Goal: Obtain resource: Download file/media

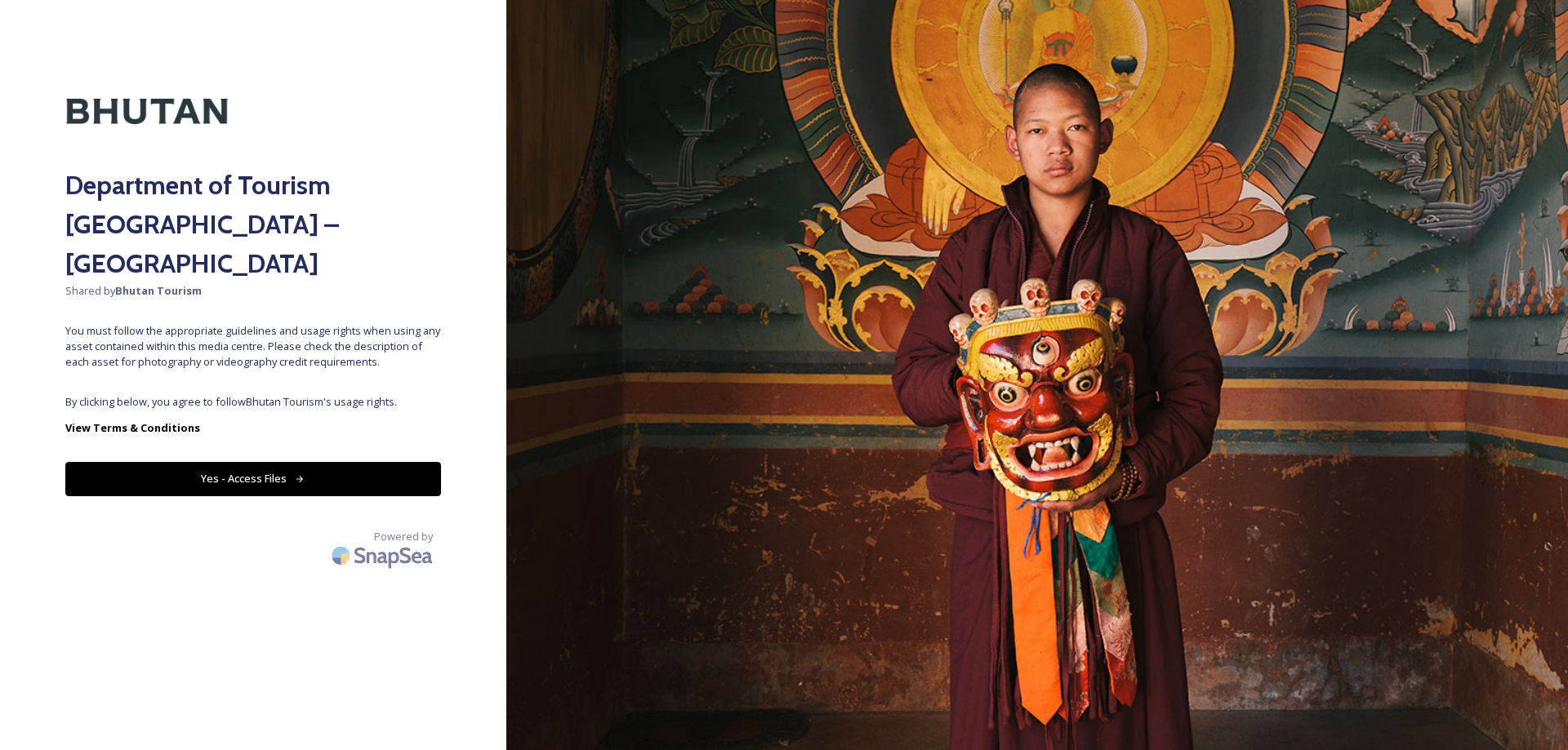
click at [315, 462] on button "Yes - Access Files" at bounding box center [253, 478] width 375 height 34
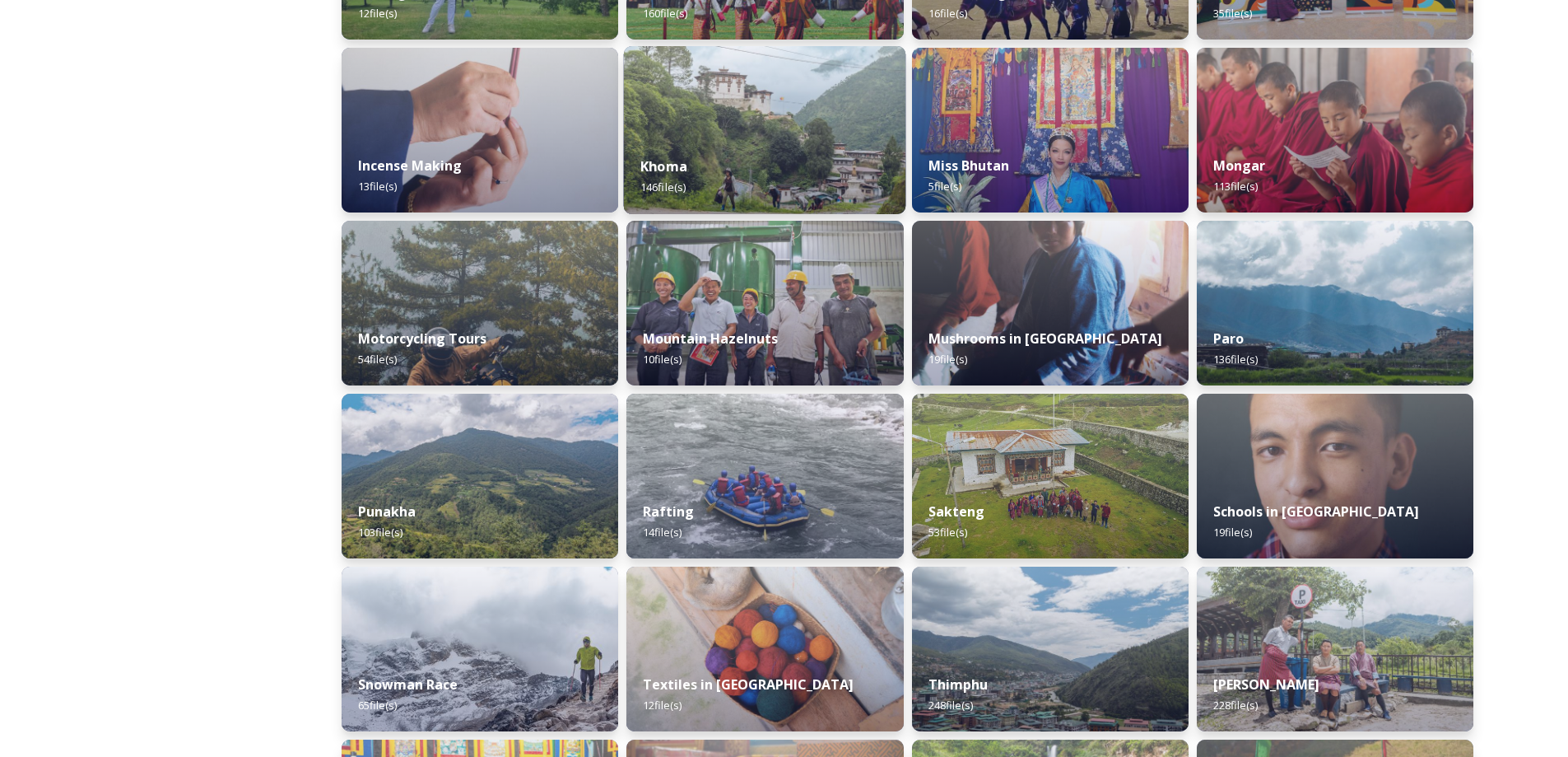
scroll to position [906, 0]
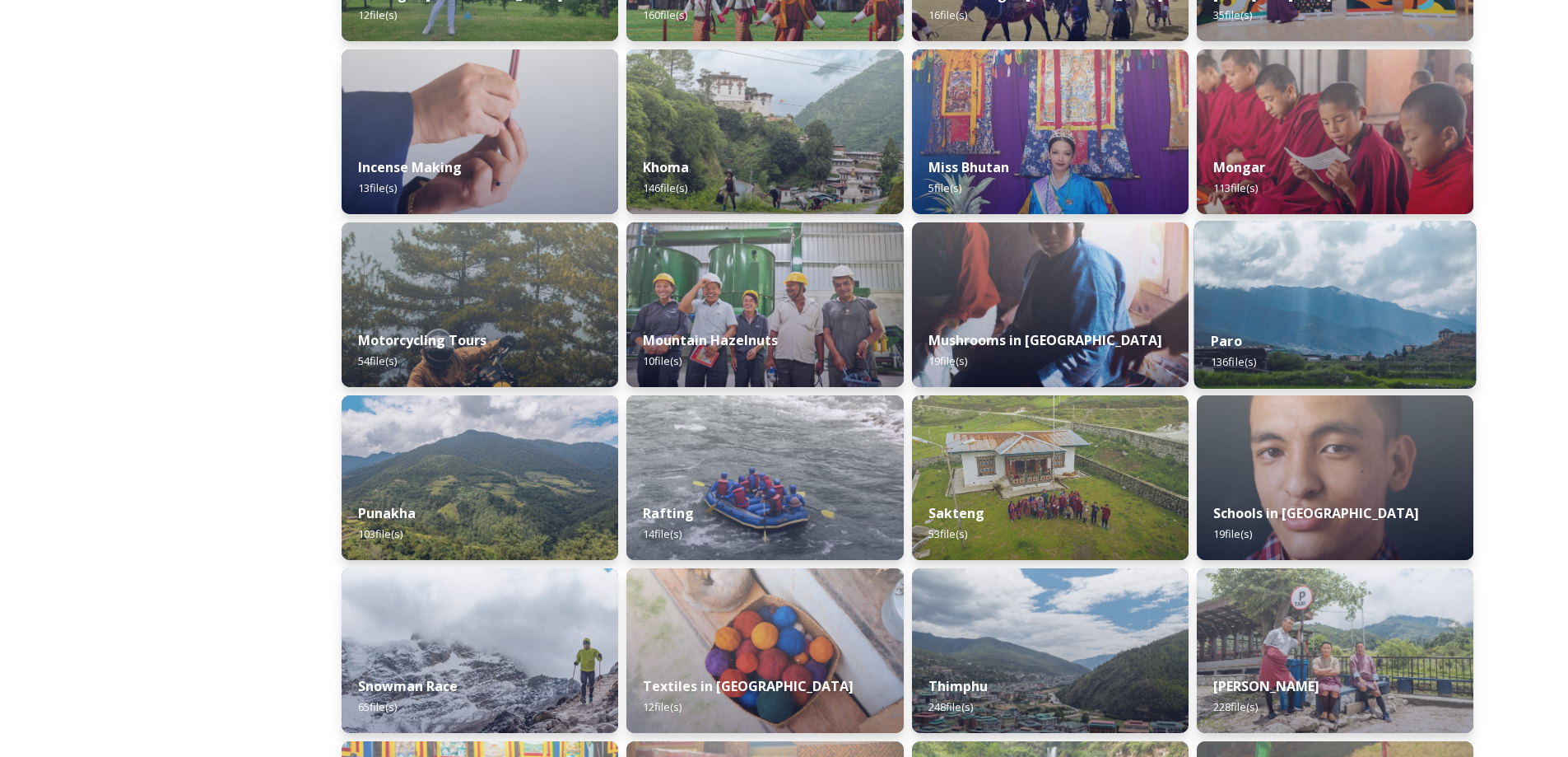
click at [1274, 330] on div "Paro 136 file(s)" at bounding box center [1334, 351] width 282 height 75
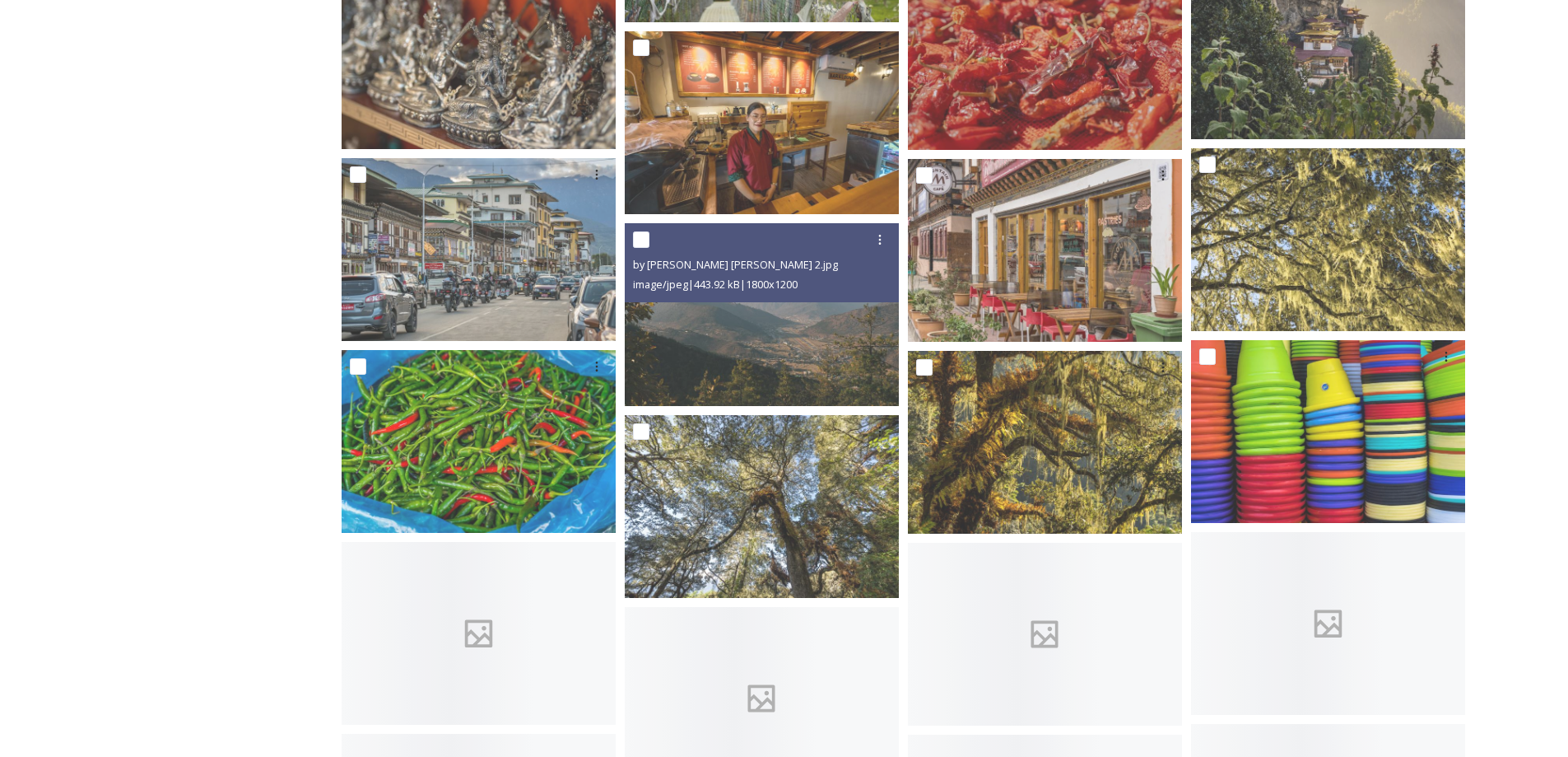
scroll to position [6342, 0]
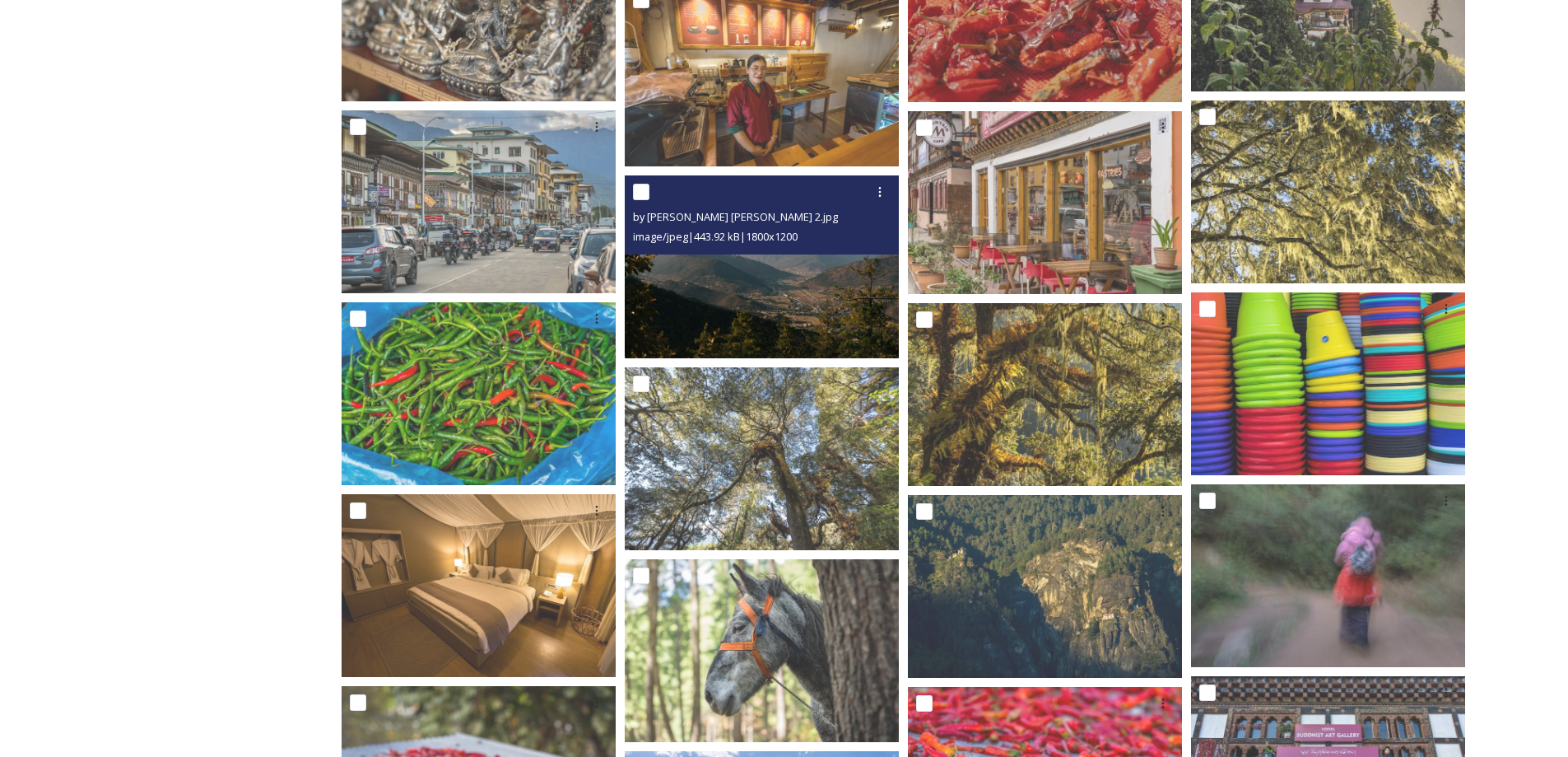
click at [753, 302] on img at bounding box center [762, 267] width 274 height 183
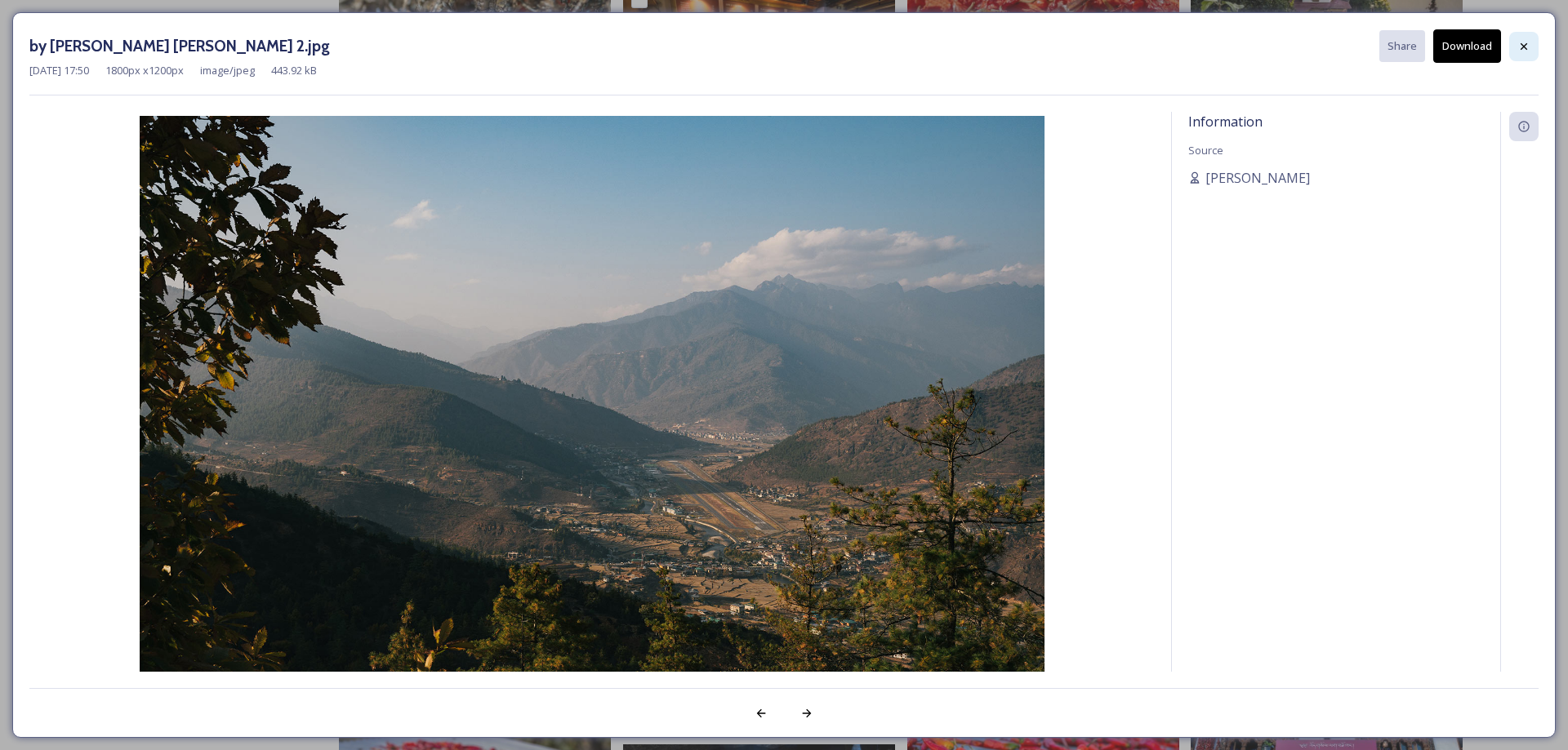
click at [1520, 42] on icon at bounding box center [1524, 46] width 13 height 13
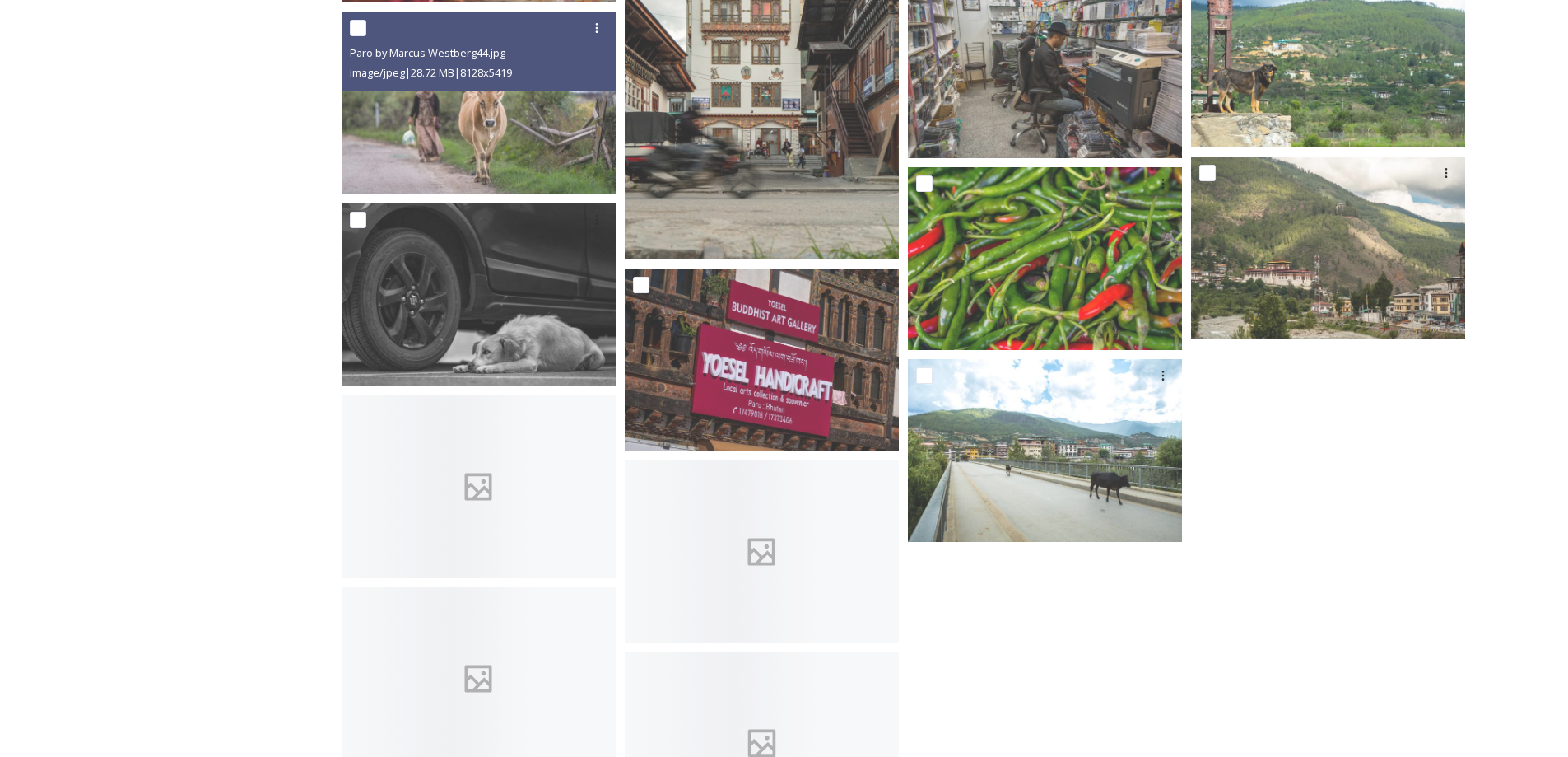
scroll to position [7661, 0]
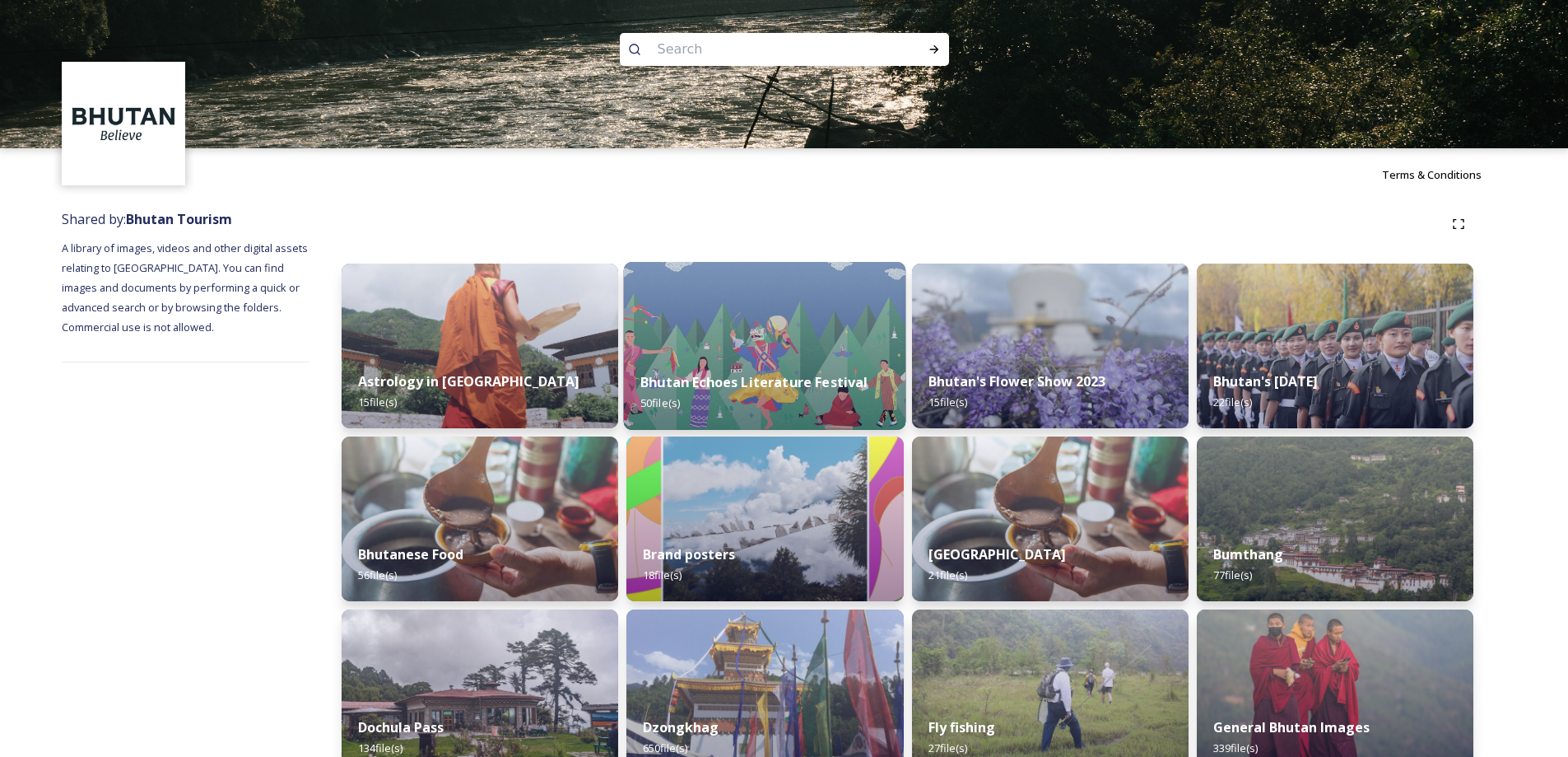
click at [756, 379] on strong "Bhutan Echoes Literature Festival" at bounding box center [754, 382] width 228 height 18
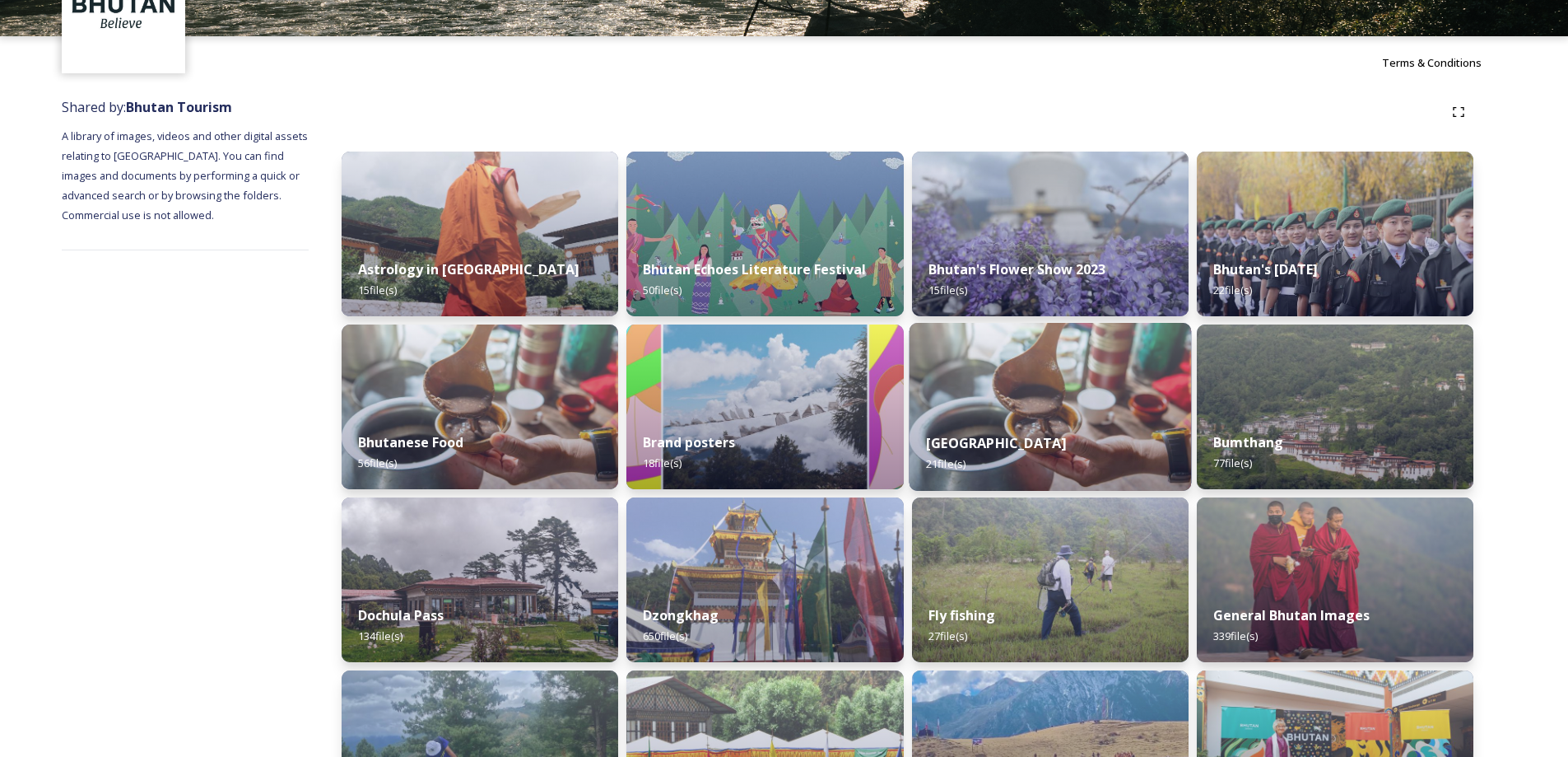
scroll to position [411, 0]
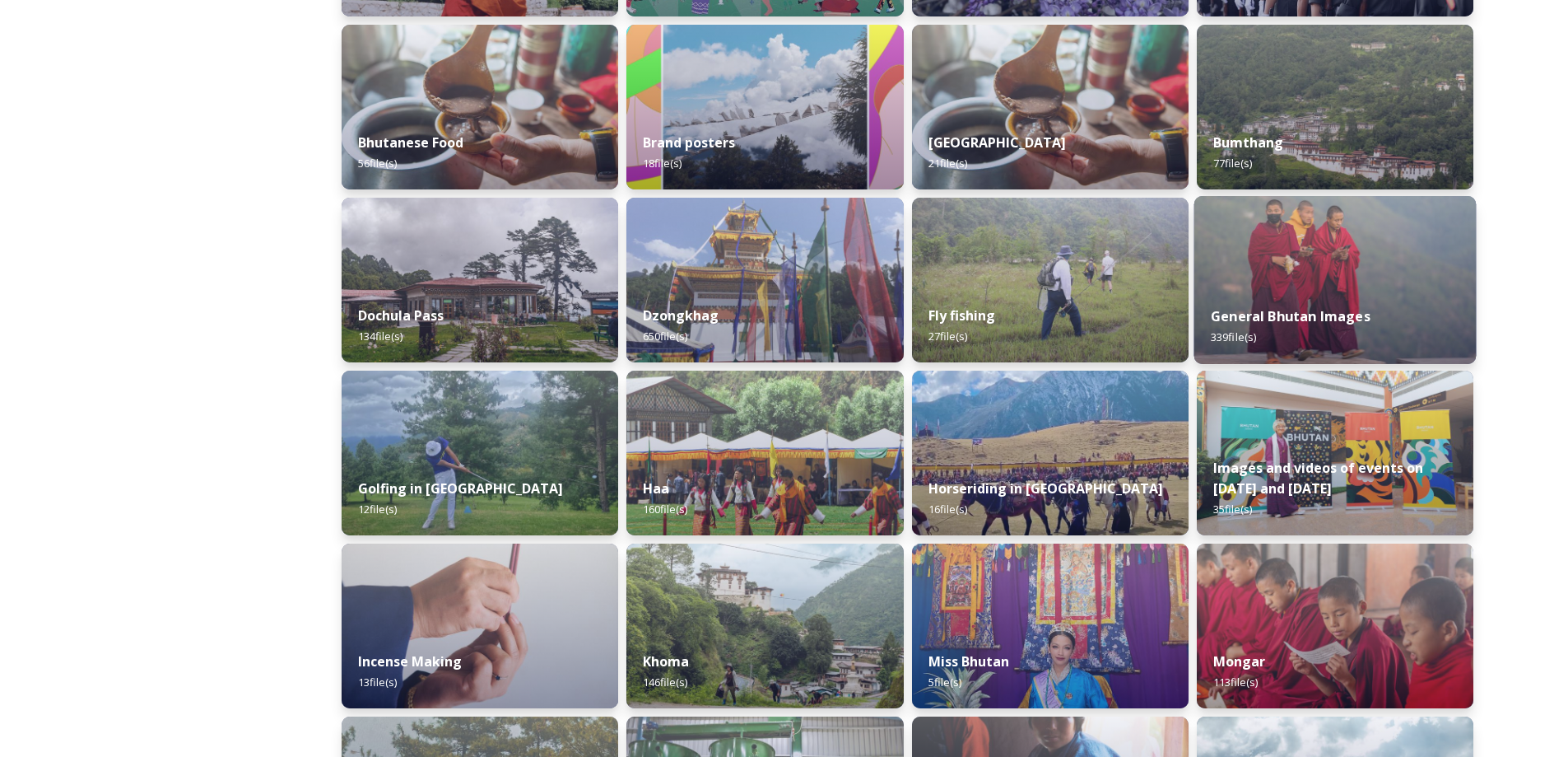
click at [1330, 302] on div "General Bhutan Images 339 file(s)" at bounding box center [1334, 326] width 282 height 75
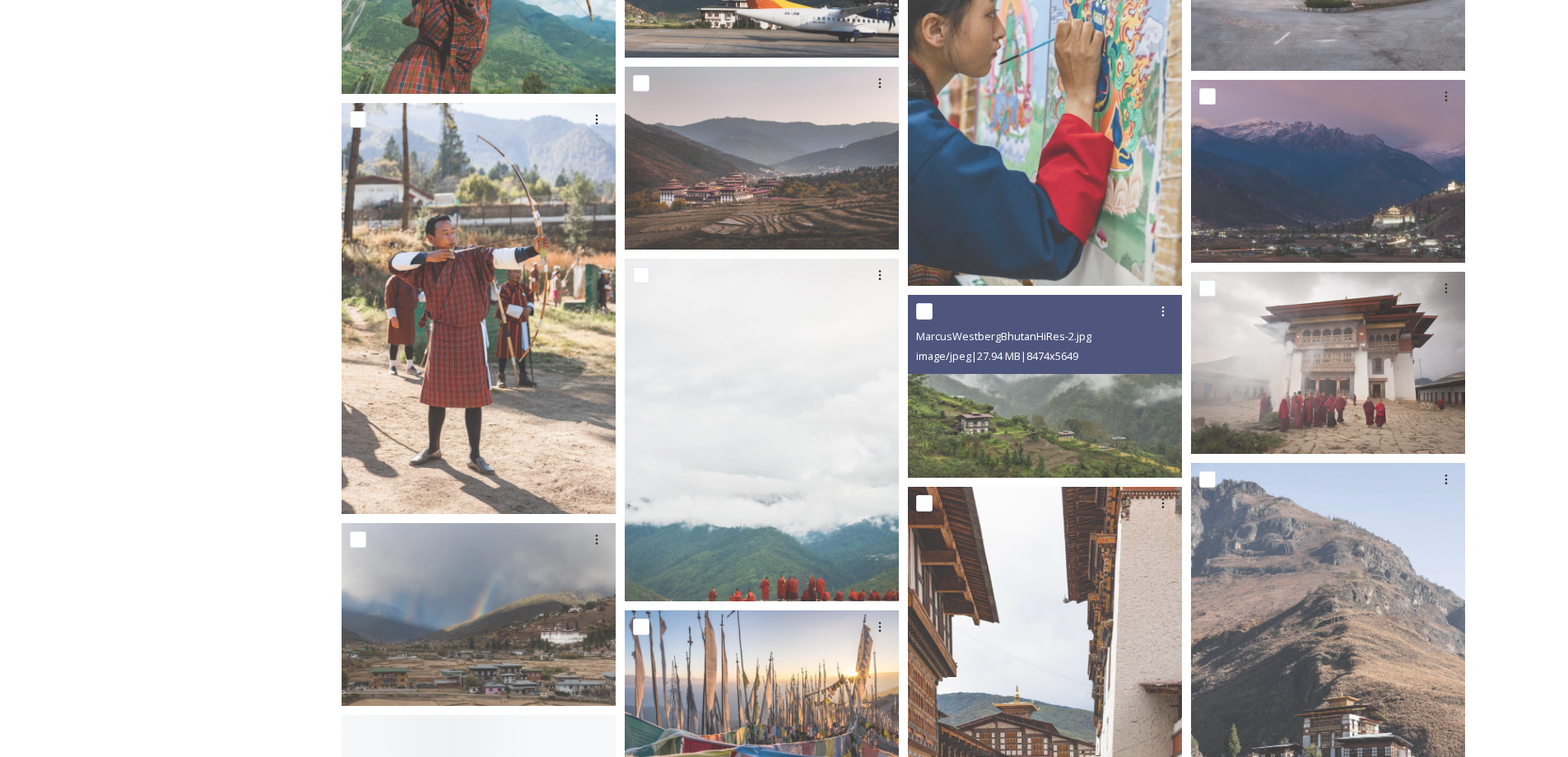
scroll to position [1235, 0]
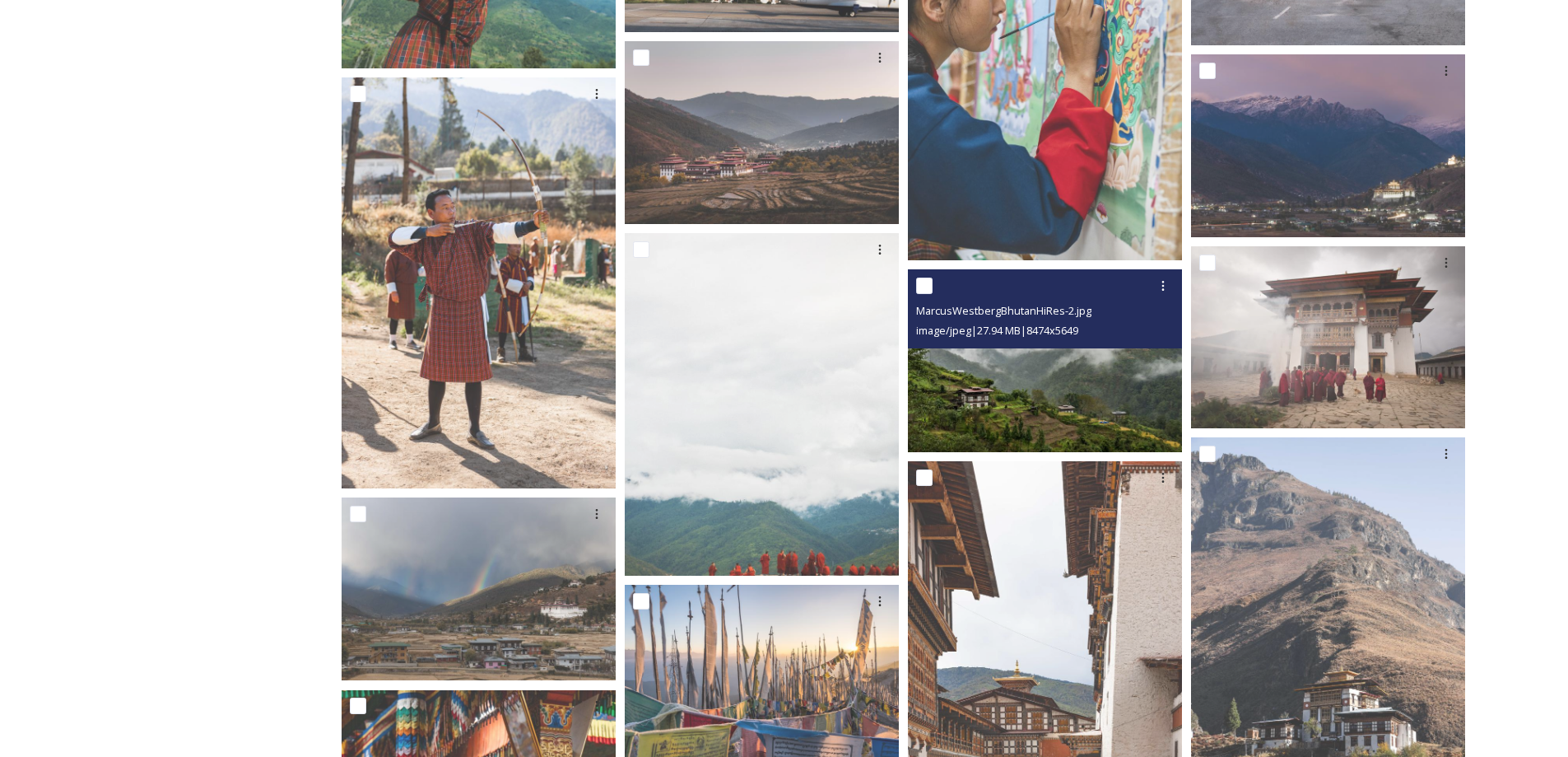
click at [1030, 396] on img at bounding box center [1045, 361] width 274 height 183
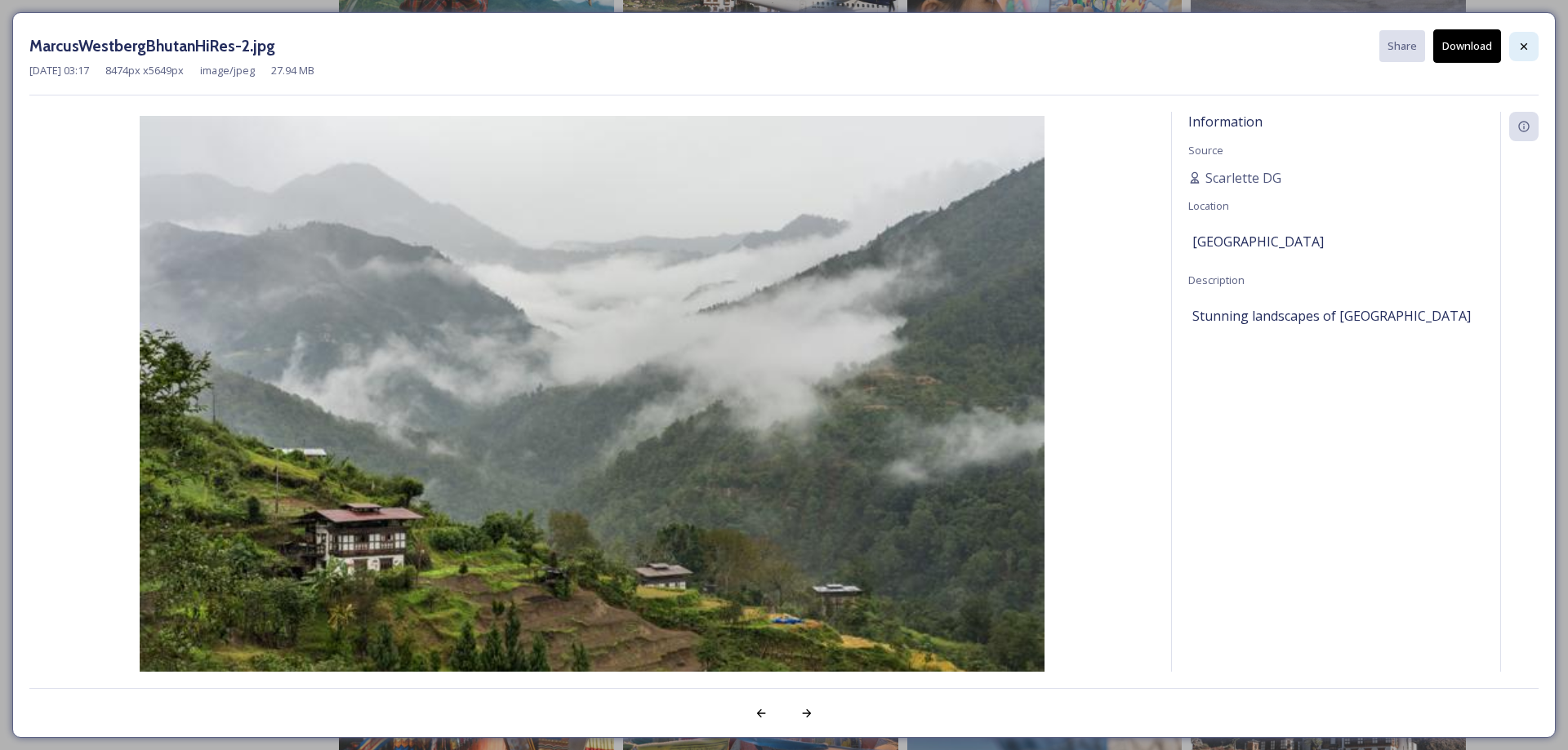
click at [1525, 42] on icon at bounding box center [1524, 46] width 13 height 13
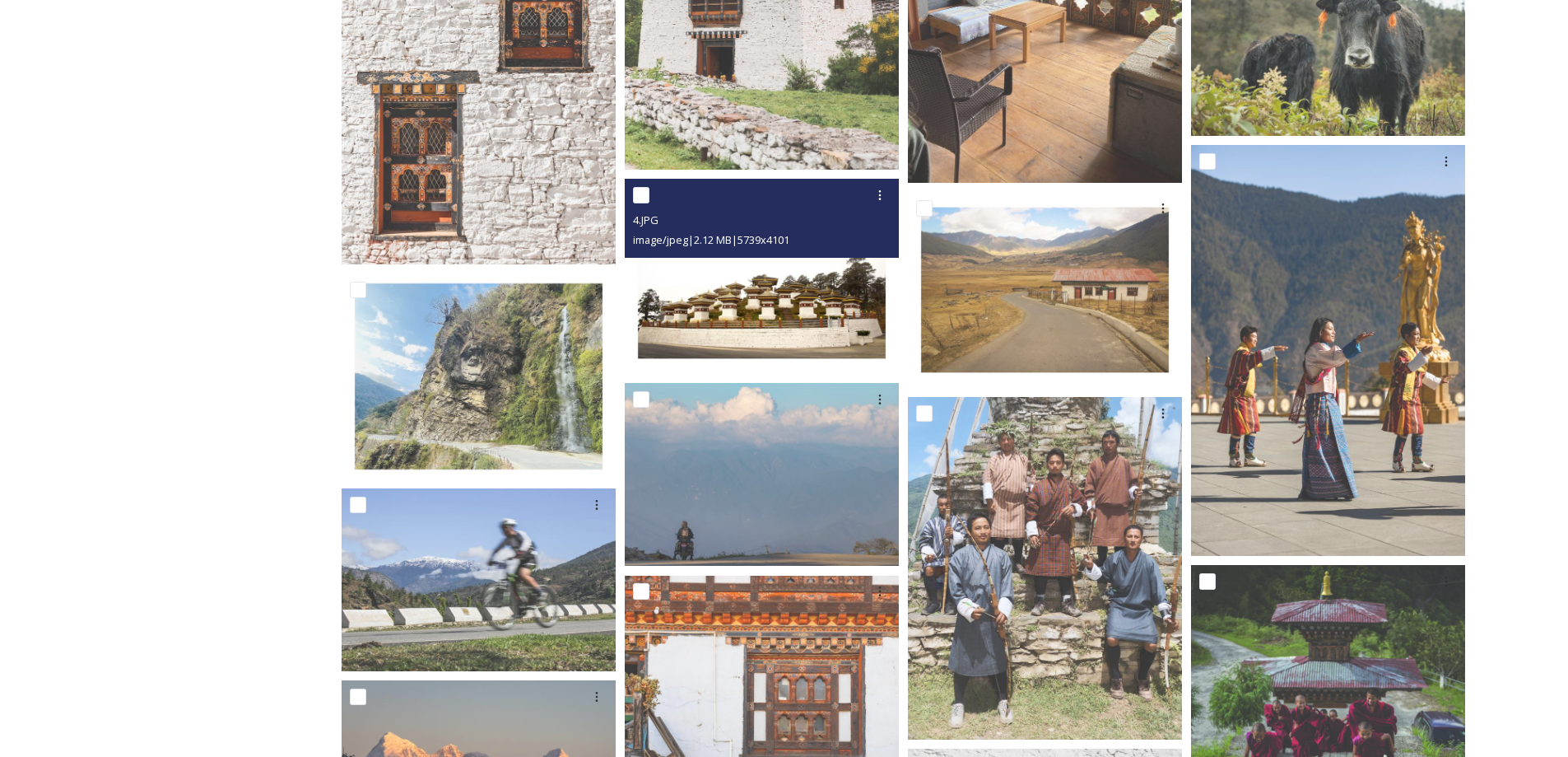
scroll to position [2883, 0]
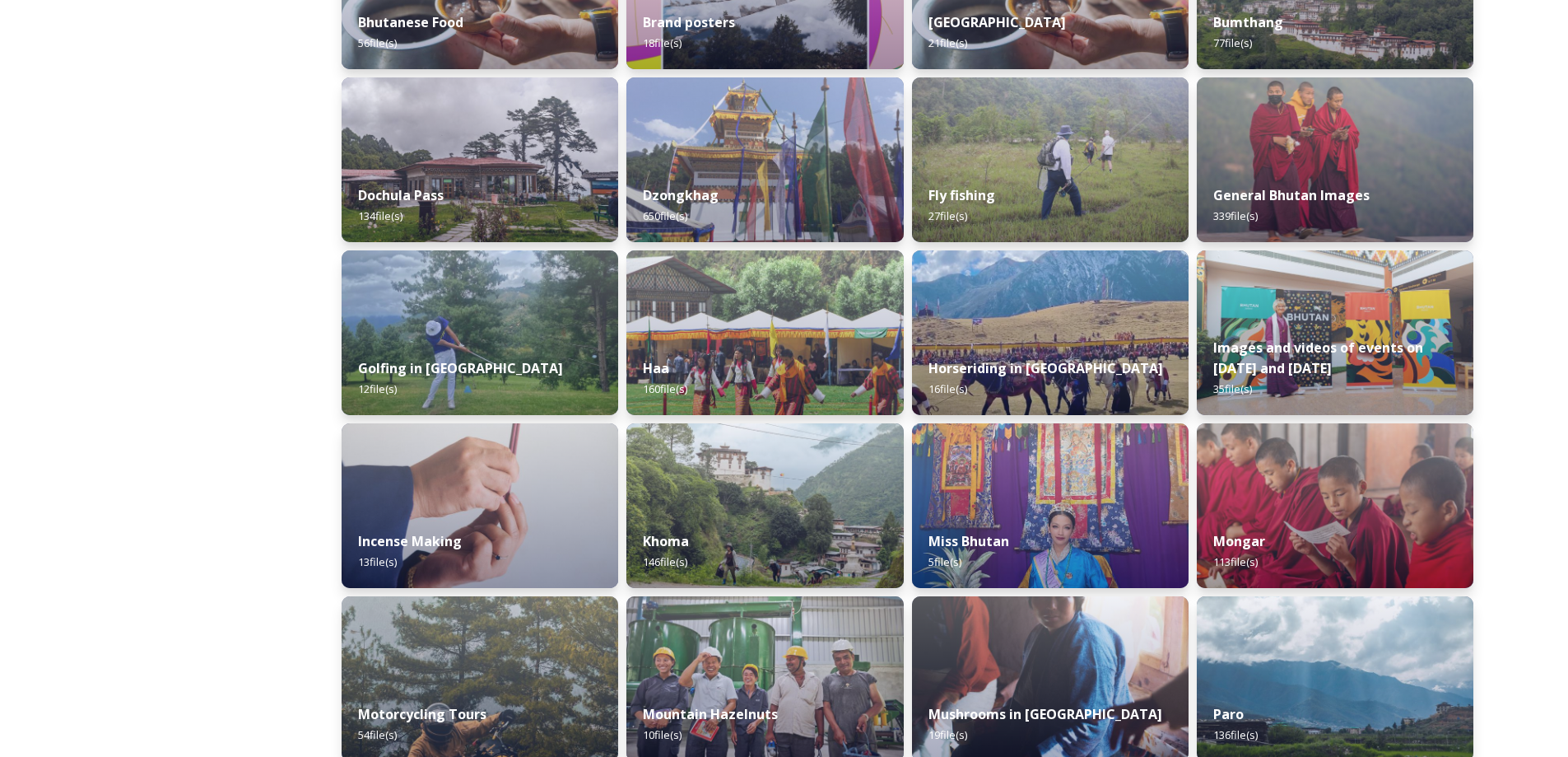
scroll to position [165, 0]
